Goal: Task Accomplishment & Management: Manage account settings

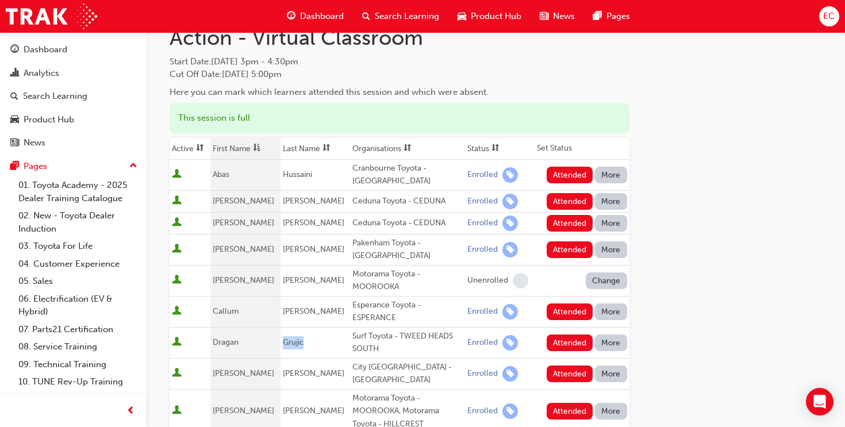
scroll to position [55, 0]
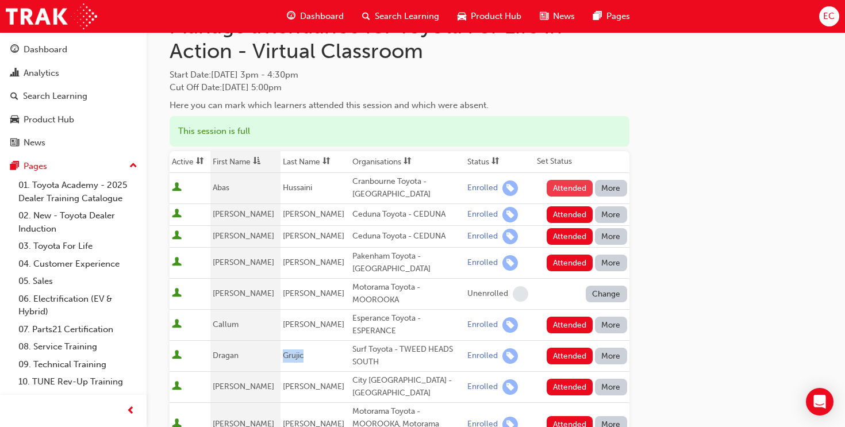
click at [565, 181] on button "Attended" at bounding box center [570, 188] width 47 height 17
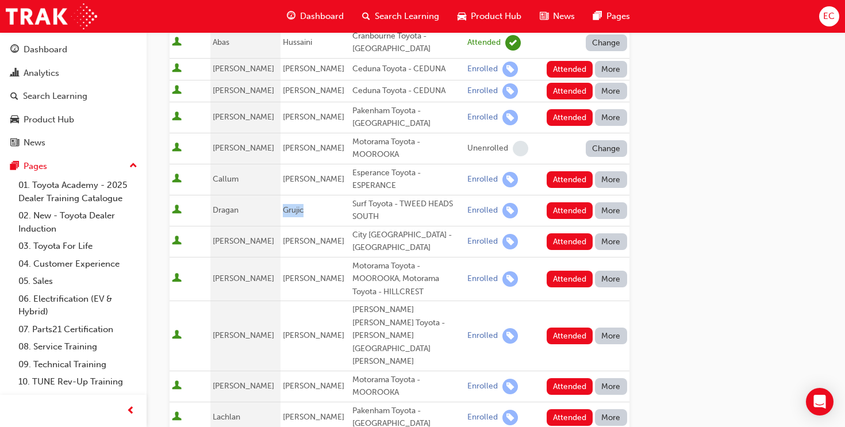
scroll to position [202, 0]
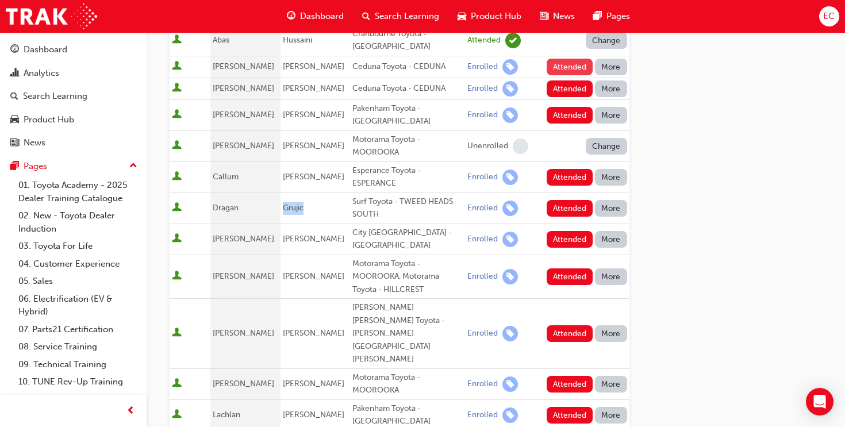
click at [564, 71] on button "Attended" at bounding box center [570, 67] width 47 height 17
click at [566, 83] on button "Attended" at bounding box center [570, 89] width 47 height 17
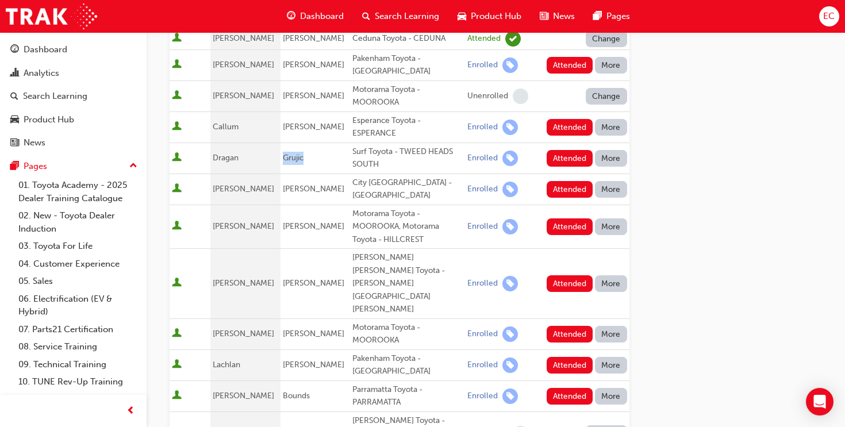
scroll to position [258, 0]
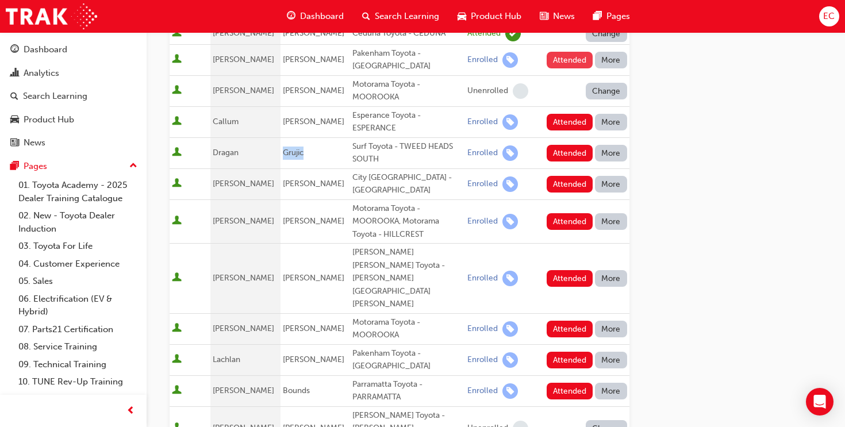
click at [562, 57] on button "Attended" at bounding box center [570, 60] width 47 height 17
click at [690, 238] on div "Go to session detail page Manage attendance for Toyota For Life In Action - Vir…" at bounding box center [496, 337] width 653 height 1124
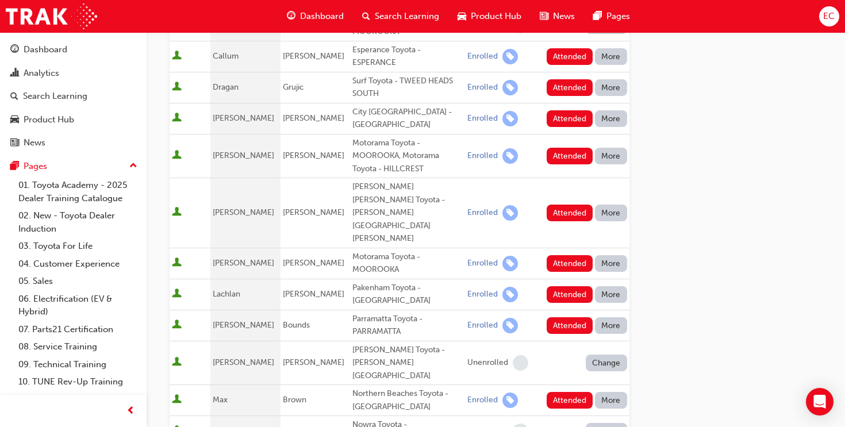
scroll to position [328, 0]
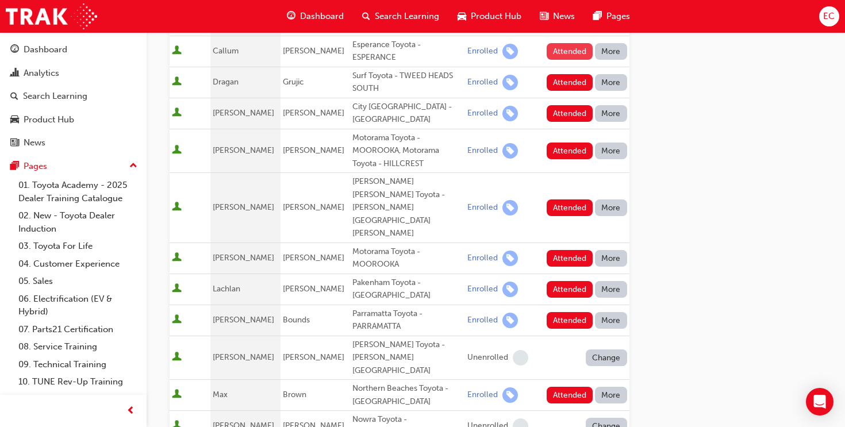
click at [559, 53] on button "Attended" at bounding box center [570, 51] width 47 height 17
click at [562, 79] on button "Attended" at bounding box center [570, 82] width 47 height 17
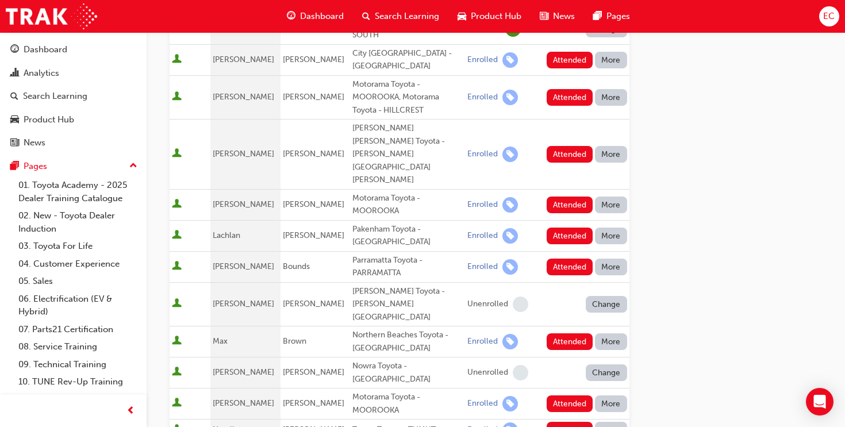
scroll to position [382, 0]
click at [601, 53] on button "More" at bounding box center [611, 59] width 32 height 17
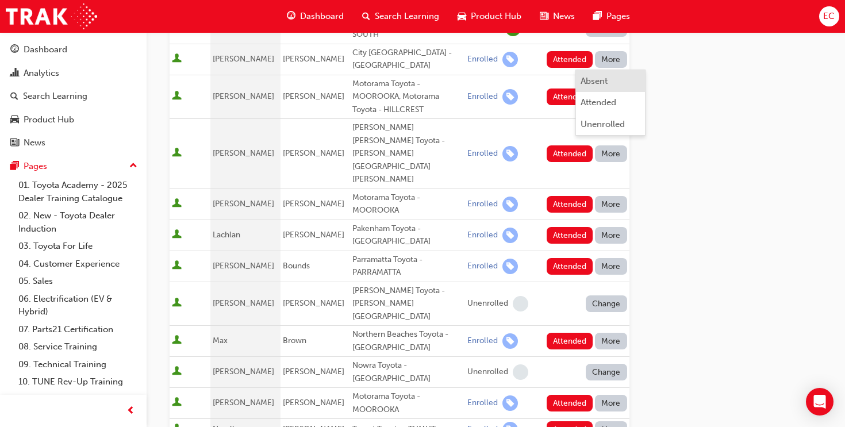
click at [602, 77] on div "Absent" at bounding box center [594, 81] width 27 height 13
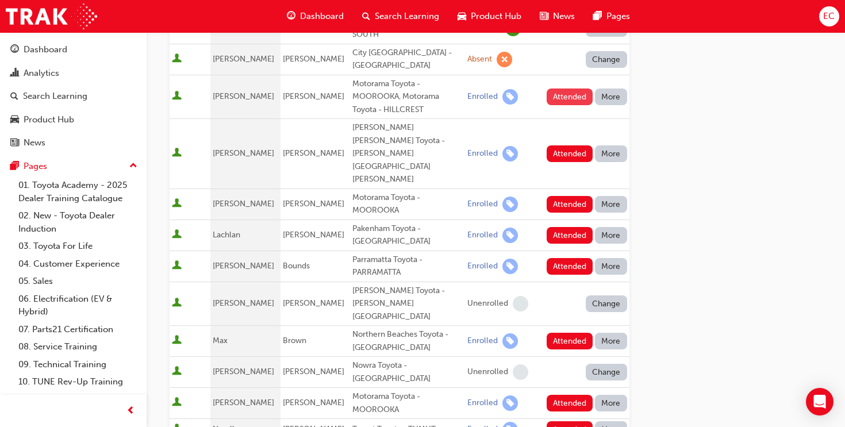
click at [559, 90] on button "Attended" at bounding box center [570, 97] width 47 height 17
click at [558, 146] on button "Attended" at bounding box center [570, 154] width 47 height 17
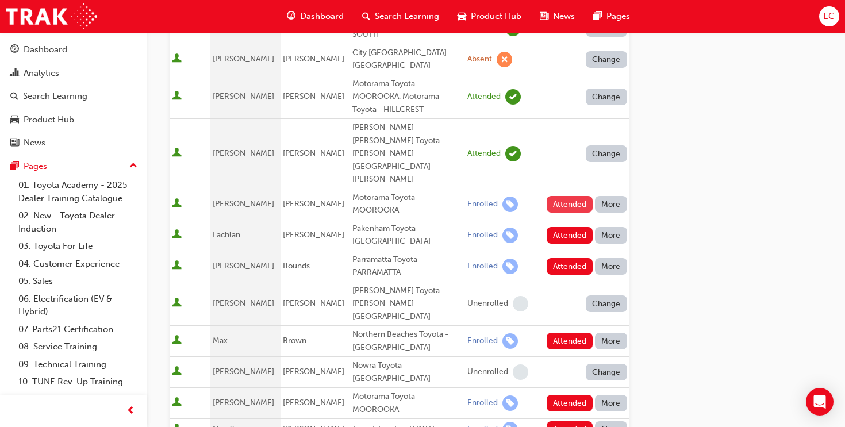
click at [558, 196] on button "Attended" at bounding box center [570, 204] width 47 height 17
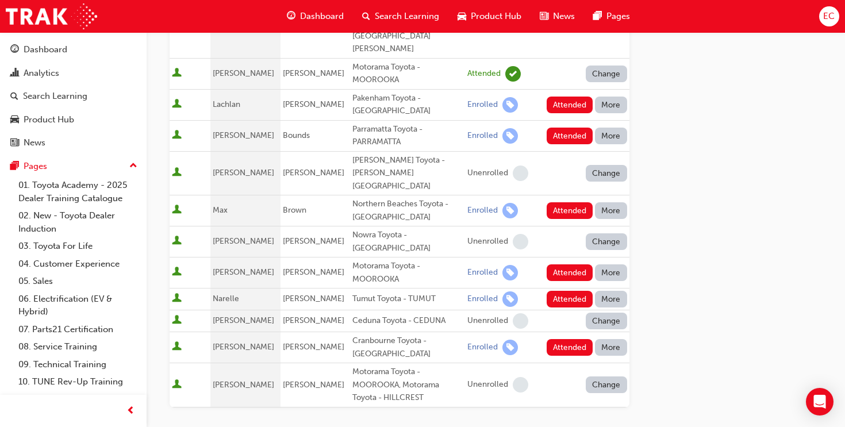
scroll to position [514, 0]
click at [571, 127] on button "Attended" at bounding box center [570, 135] width 47 height 17
click at [613, 96] on button "More" at bounding box center [611, 104] width 32 height 17
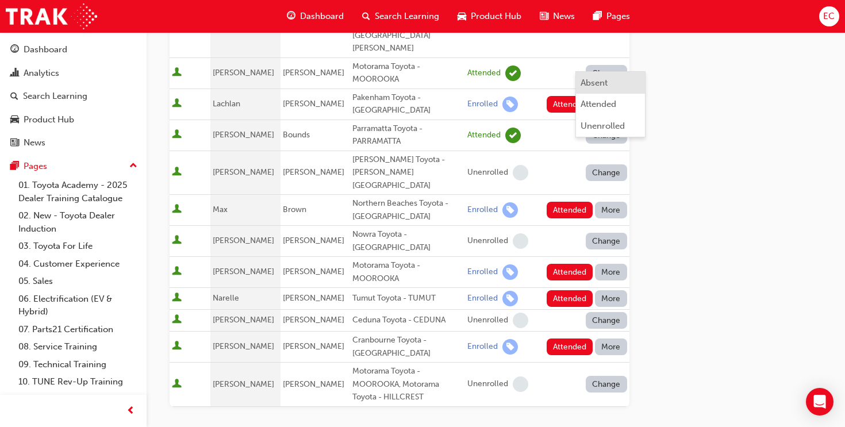
click at [614, 79] on div "Absent" at bounding box center [611, 82] width 60 height 13
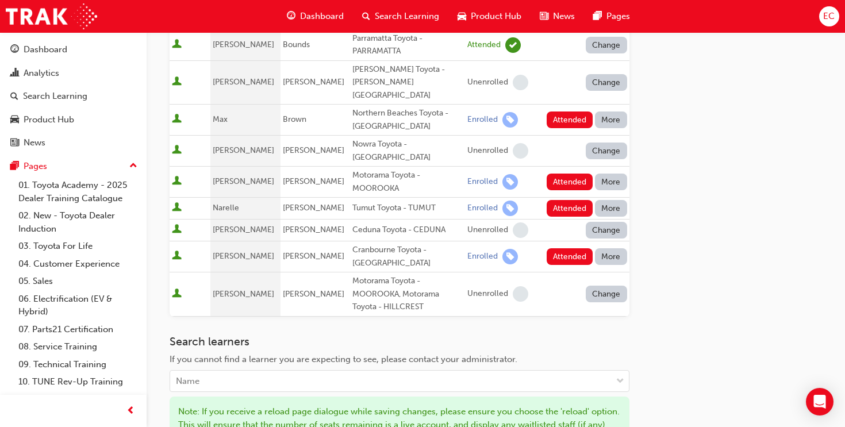
scroll to position [604, 0]
click at [571, 111] on button "Attended" at bounding box center [570, 119] width 47 height 17
click at [556, 173] on button "Attended" at bounding box center [570, 181] width 47 height 17
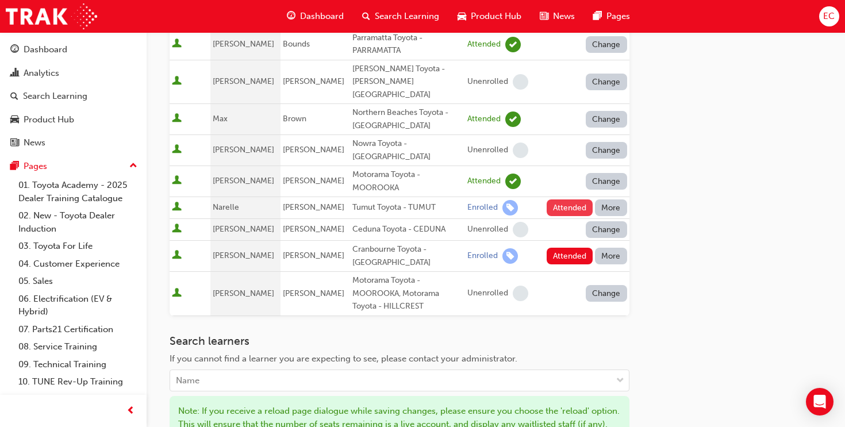
click at [551, 200] on button "Attended" at bounding box center [570, 208] width 47 height 17
click at [557, 248] on button "Attended" at bounding box center [570, 256] width 47 height 17
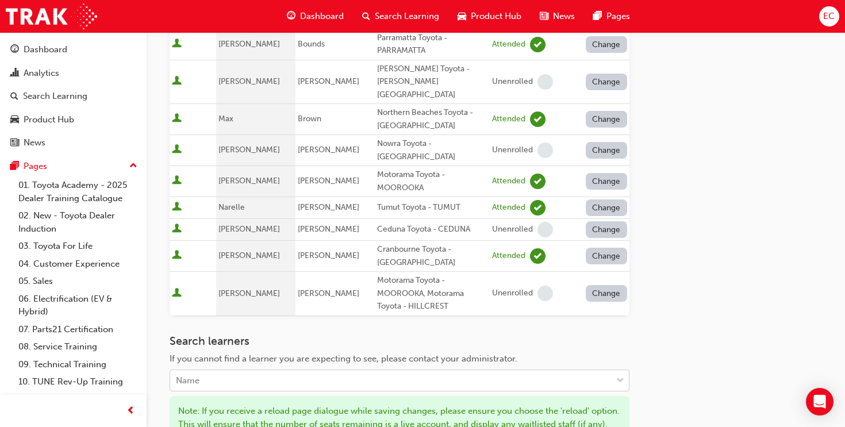
click at [242, 371] on div "Name" at bounding box center [391, 381] width 442 height 20
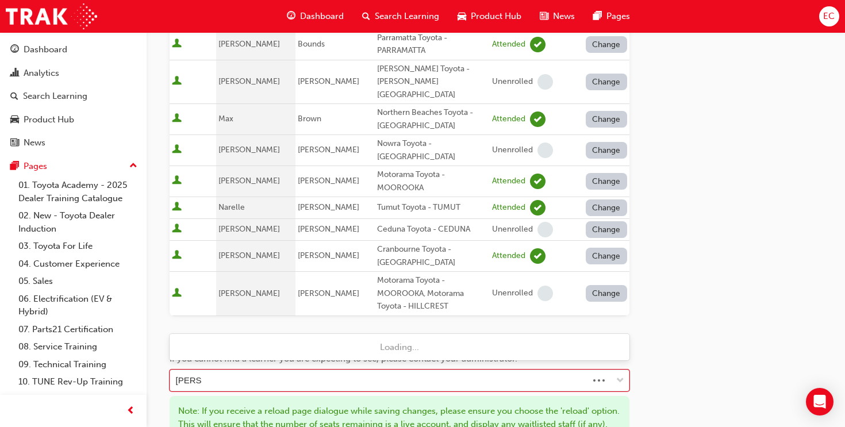
type input "[PERSON_NAME]"
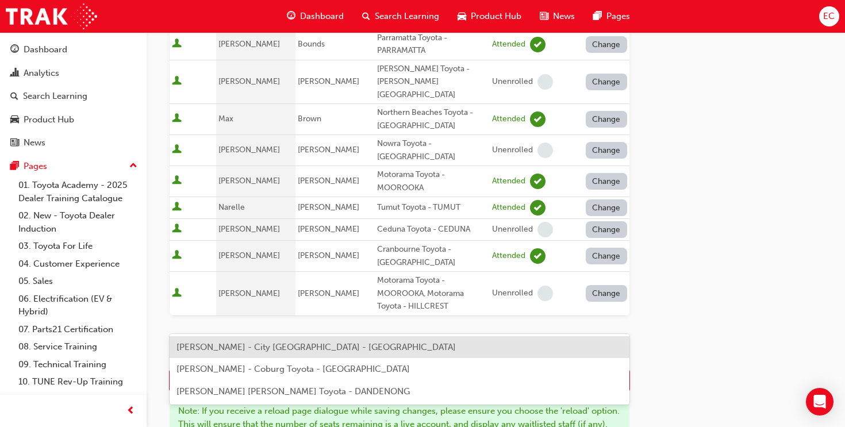
click at [217, 350] on span "[PERSON_NAME] - City [GEOGRAPHIC_DATA] - [GEOGRAPHIC_DATA]" at bounding box center [317, 347] width 280 height 10
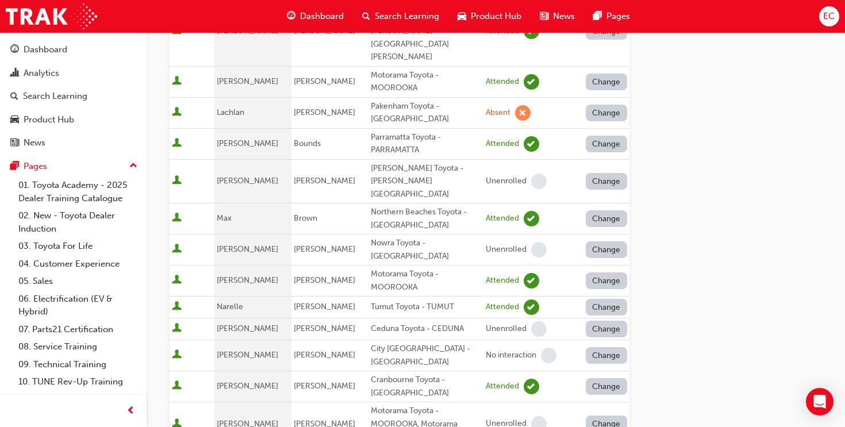
scroll to position [507, 0]
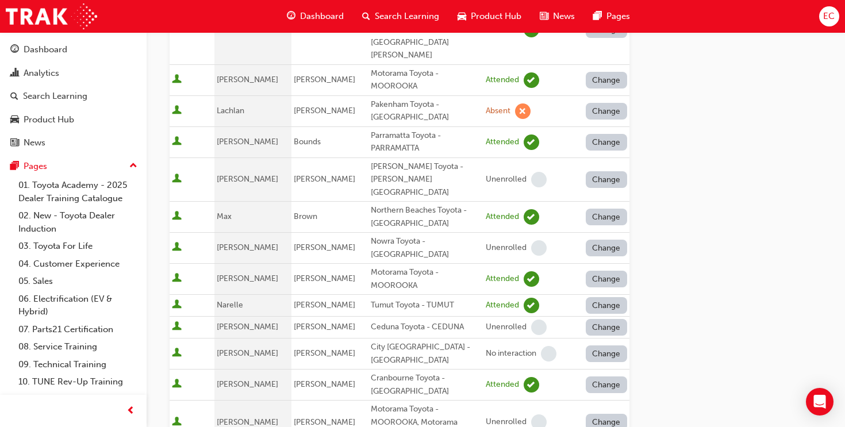
click at [610, 346] on button "Change" at bounding box center [606, 354] width 41 height 17
click at [606, 332] on div "Enrolled" at bounding box center [592, 335] width 33 height 13
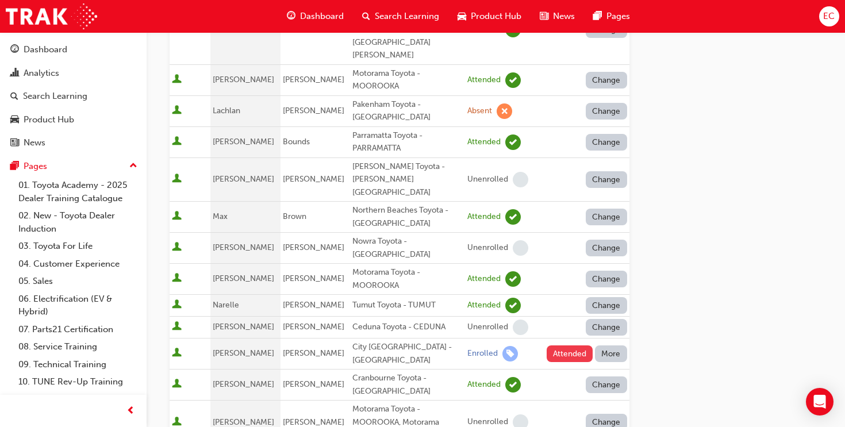
click at [560, 346] on button "Attended" at bounding box center [570, 354] width 47 height 17
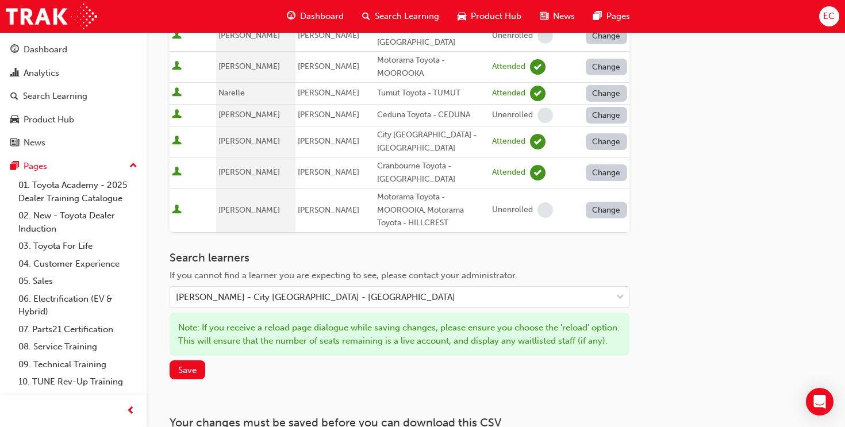
scroll to position [767, 0]
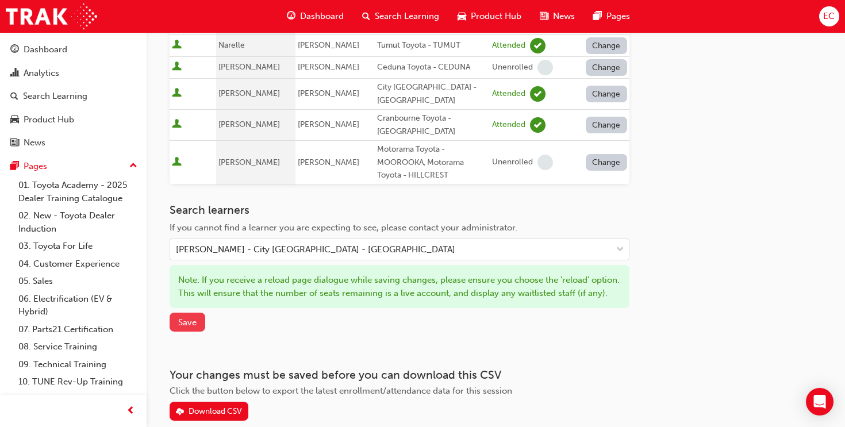
click at [191, 317] on span "Save" at bounding box center [187, 322] width 18 height 10
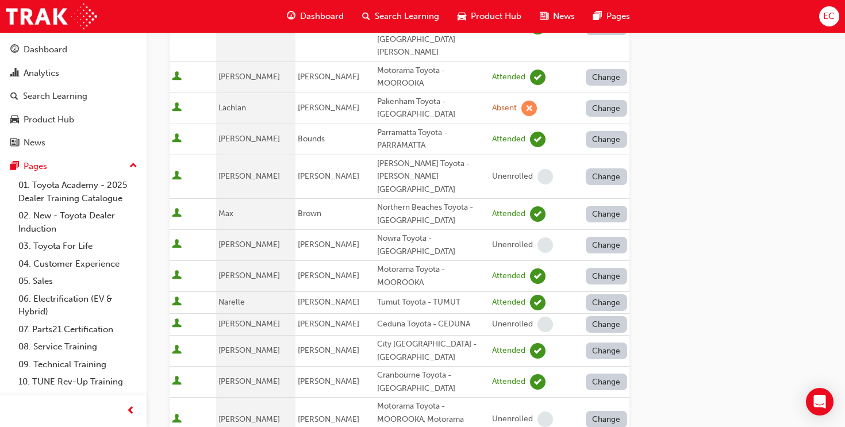
scroll to position [0, 0]
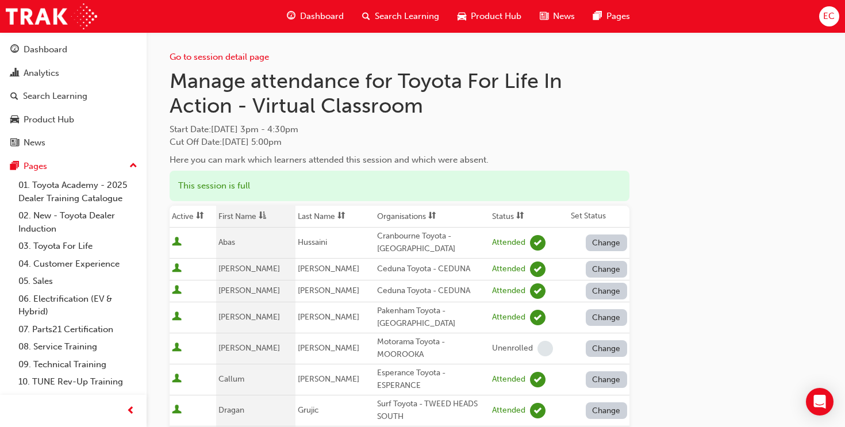
click at [324, 22] on div "Dashboard" at bounding box center [315, 17] width 75 height 24
